Goal: Task Accomplishment & Management: Manage account settings

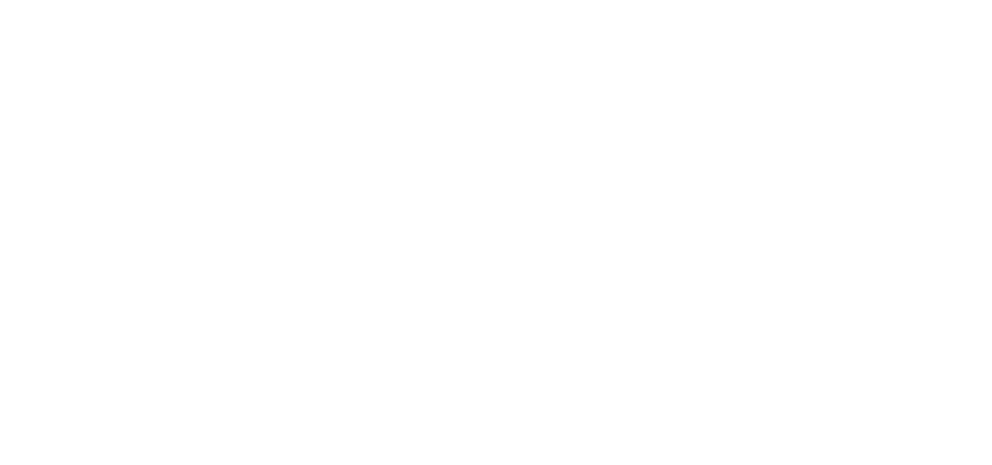
click at [735, 6] on html at bounding box center [496, 3] width 992 height 6
click at [717, 0] on html at bounding box center [496, 0] width 992 height 0
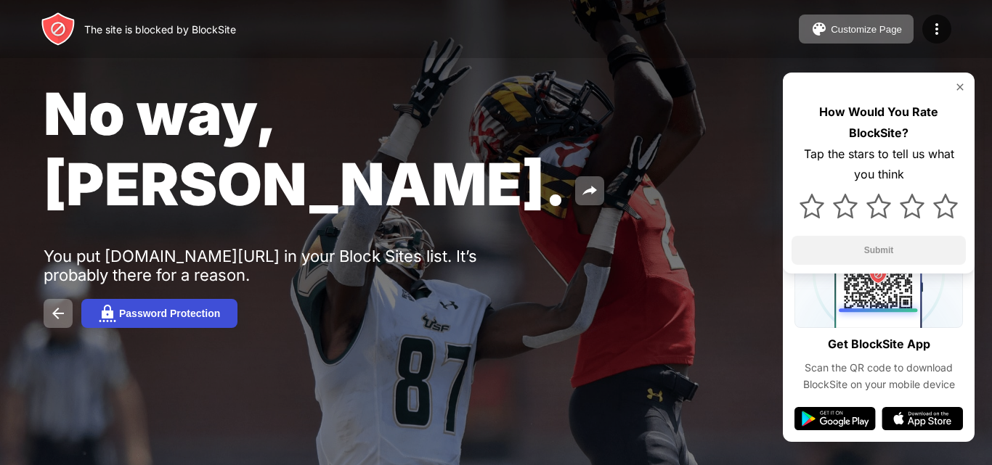
click at [195, 299] on button "Password Protection" at bounding box center [159, 313] width 156 height 29
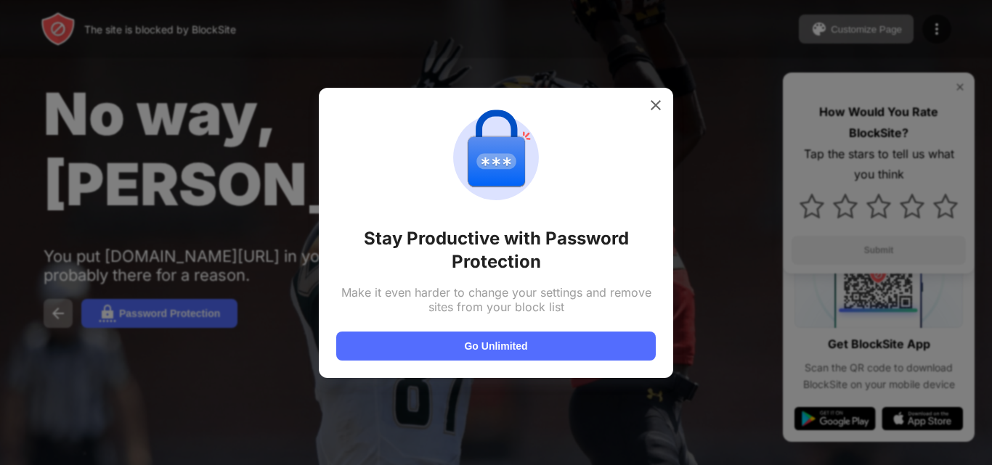
click at [646, 153] on div "Stay Productive with Password Protection Make it even harder to change your set…" at bounding box center [496, 233] width 320 height 256
click at [648, 131] on div "Stay Productive with Password Protection Make it even harder to change your set…" at bounding box center [496, 233] width 320 height 256
click at [649, 116] on div at bounding box center [655, 105] width 23 height 23
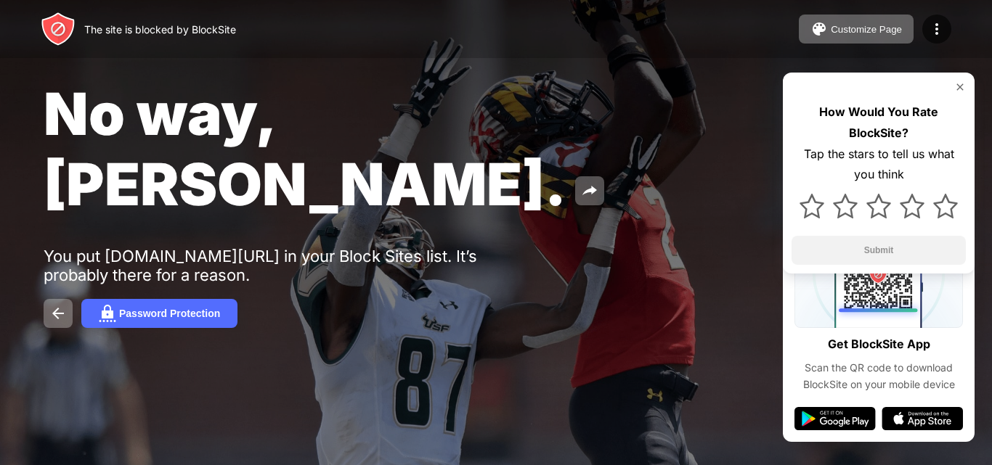
click at [962, 91] on img at bounding box center [960, 87] width 12 height 12
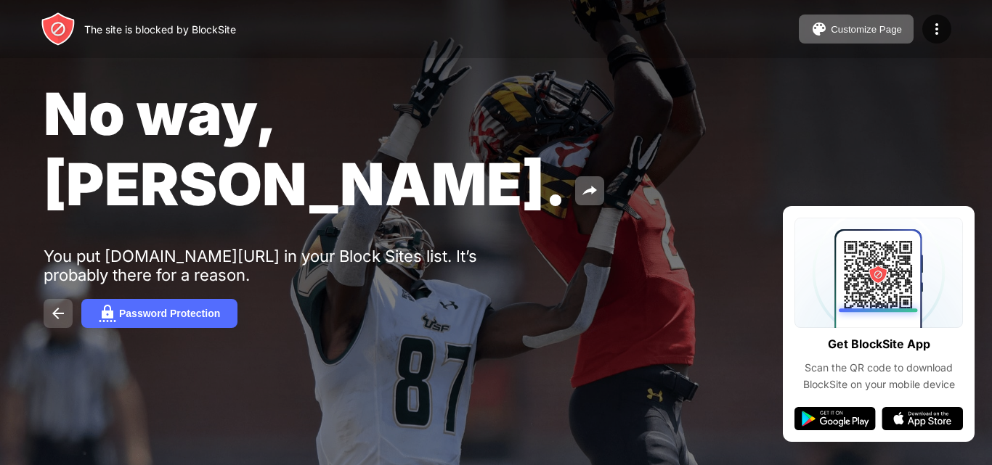
click at [48, 299] on button at bounding box center [58, 313] width 29 height 29
